Goal: Task Accomplishment & Management: Complete application form

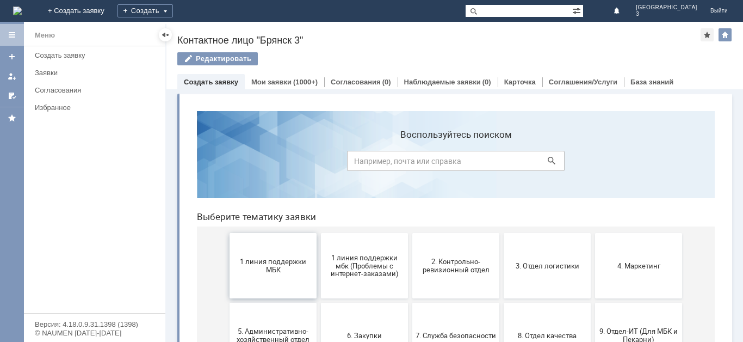
click at [299, 263] on span "1 линия поддержки МБК" at bounding box center [273, 265] width 80 height 16
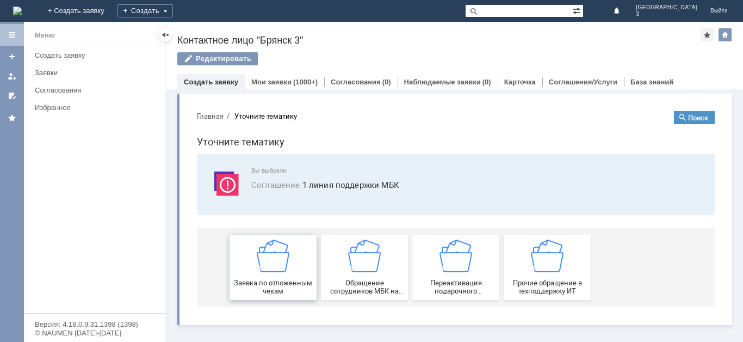
click at [283, 275] on div "Заявка по отложенным чекам" at bounding box center [273, 266] width 80 height 55
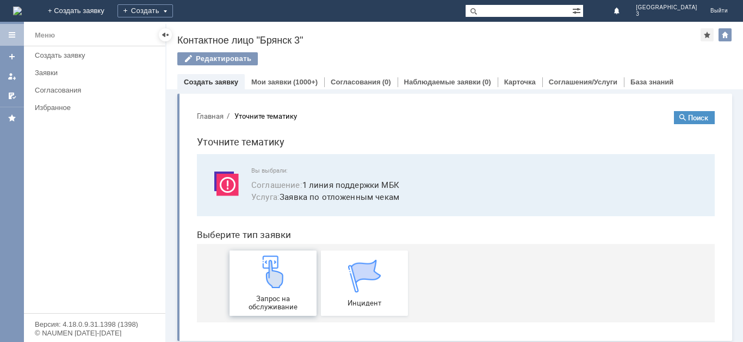
click at [273, 292] on div "Запрос на обслуживание" at bounding box center [273, 282] width 80 height 55
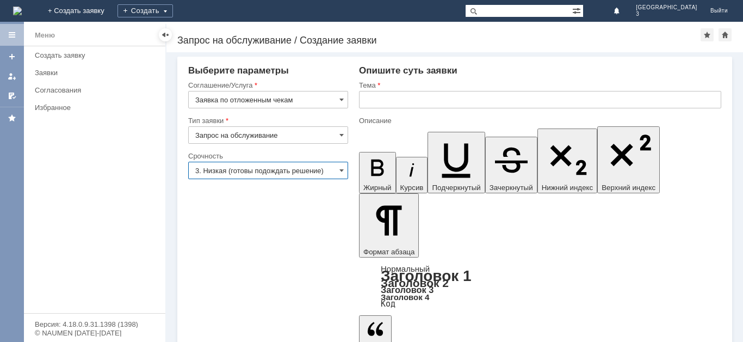
click at [338, 170] on input "3. Низкая (готовы подождать решение)" at bounding box center [268, 170] width 160 height 17
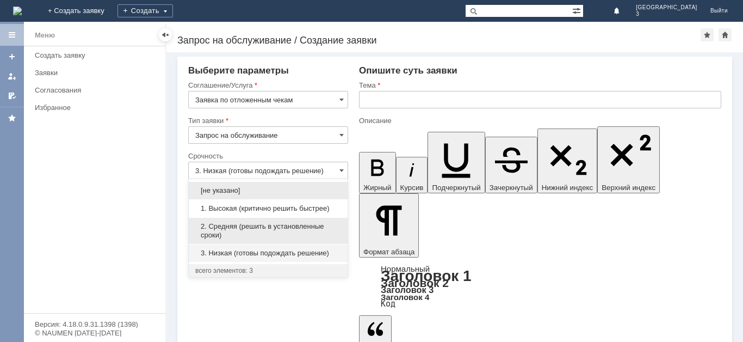
click at [279, 226] on span "2. Средняя (решить в установленные сроки)" at bounding box center [268, 230] width 146 height 17
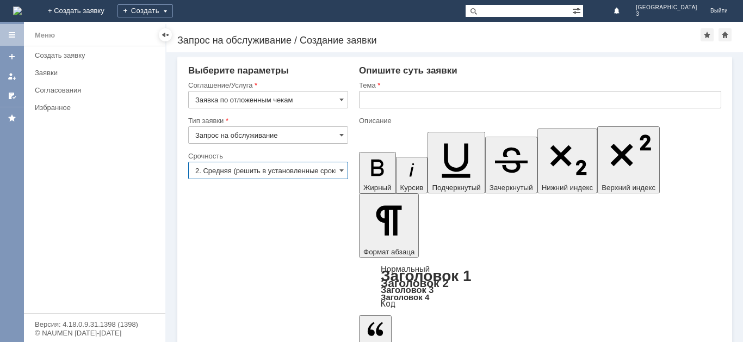
type input "2. Средняя (решить в установленные сроки)"
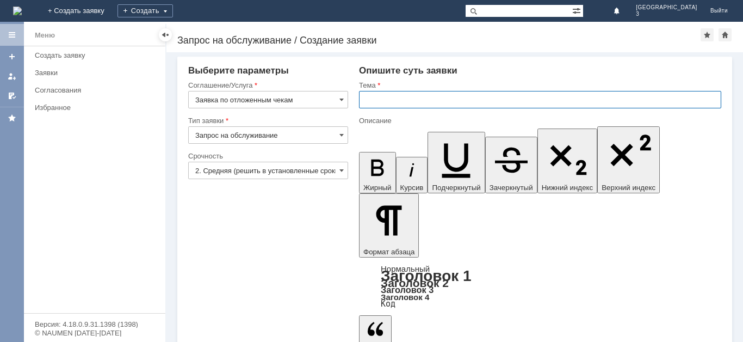
click at [408, 98] on input "text" at bounding box center [540, 99] width 362 height 17
type input "отл чек"
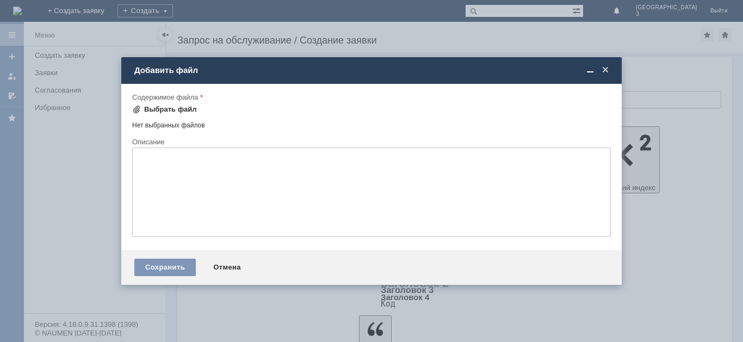
click at [139, 108] on span at bounding box center [136, 109] width 9 height 9
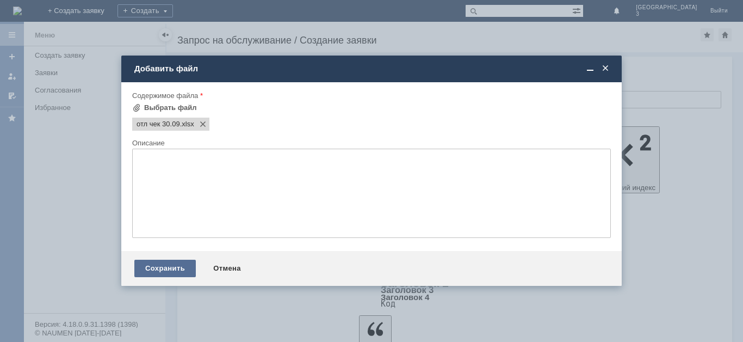
click at [179, 266] on div "Сохранить" at bounding box center [164, 267] width 61 height 17
